Goal: Transaction & Acquisition: Purchase product/service

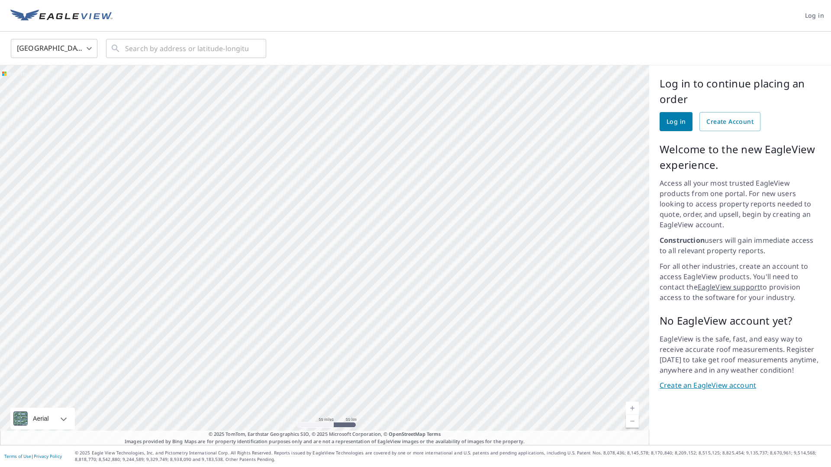
drag, startPoint x: 478, startPoint y: 338, endPoint x: 478, endPoint y: 213, distance: 125.1
click at [478, 213] on div at bounding box center [324, 255] width 649 height 380
drag, startPoint x: 472, startPoint y: 371, endPoint x: 459, endPoint y: 167, distance: 205.2
click at [459, 167] on div at bounding box center [324, 255] width 649 height 380
drag, startPoint x: 520, startPoint y: 210, endPoint x: 513, endPoint y: 239, distance: 29.8
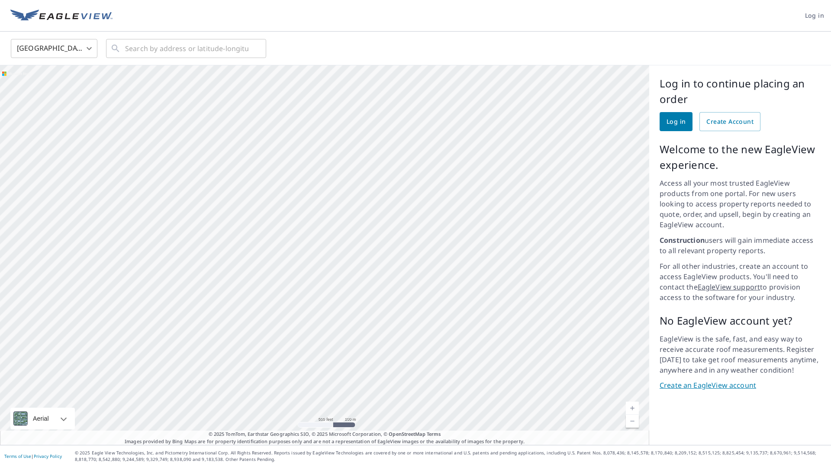
click at [514, 239] on div at bounding box center [324, 255] width 649 height 380
drag, startPoint x: 462, startPoint y: 224, endPoint x: 638, endPoint y: 283, distance: 185.9
click at [638, 283] on div at bounding box center [324, 255] width 649 height 380
click at [413, 159] on div at bounding box center [324, 255] width 649 height 380
click at [414, 270] on div at bounding box center [324, 255] width 649 height 380
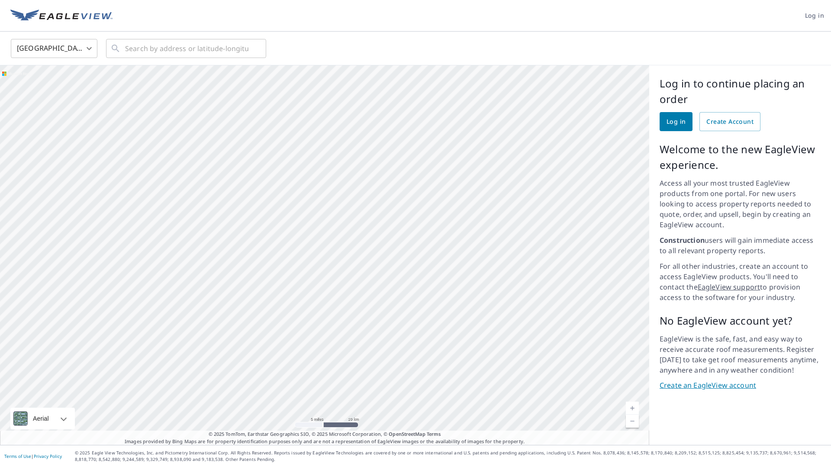
drag, startPoint x: 503, startPoint y: 163, endPoint x: 490, endPoint y: 210, distance: 48.9
click at [490, 210] on div at bounding box center [324, 255] width 649 height 380
drag, startPoint x: 573, startPoint y: 242, endPoint x: 334, endPoint y: 261, distance: 239.3
click at [334, 261] on div at bounding box center [324, 255] width 649 height 380
drag, startPoint x: 280, startPoint y: 261, endPoint x: 449, endPoint y: 272, distance: 169.2
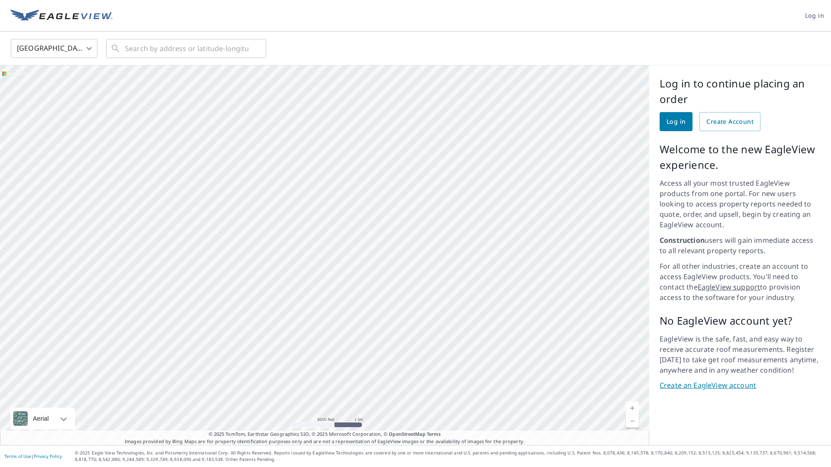
click at [449, 272] on div at bounding box center [324, 255] width 649 height 380
drag, startPoint x: 265, startPoint y: 235, endPoint x: 446, endPoint y: 149, distance: 200.0
click at [446, 149] on div at bounding box center [324, 255] width 649 height 380
drag, startPoint x: 341, startPoint y: 238, endPoint x: 409, endPoint y: 240, distance: 67.6
click at [409, 240] on div at bounding box center [324, 255] width 649 height 380
